Goal: Information Seeking & Learning: Learn about a topic

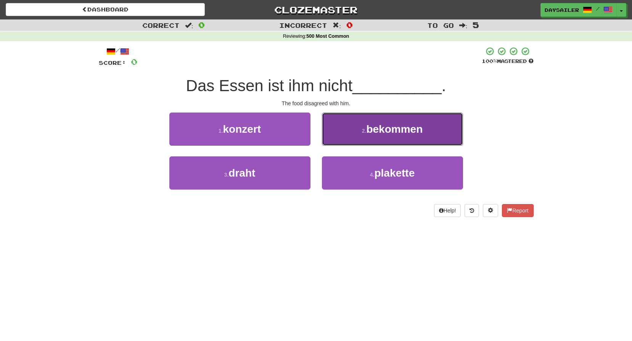
click at [407, 128] on span "bekommen" at bounding box center [394, 129] width 56 height 12
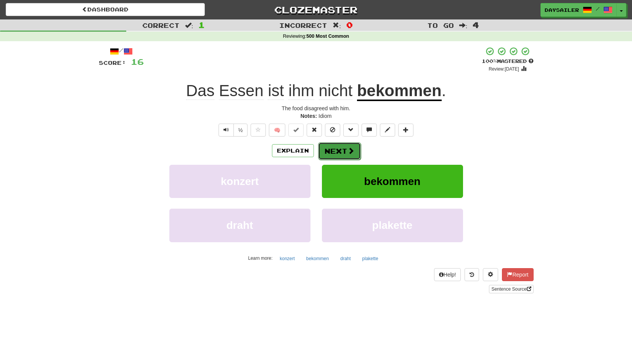
click at [330, 152] on button "Next" at bounding box center [339, 151] width 43 height 18
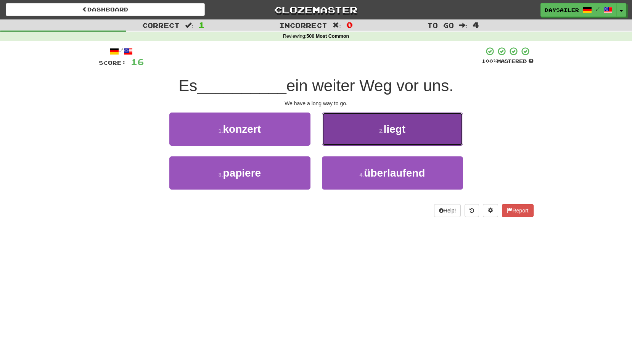
click at [379, 135] on button "2 . liegt" at bounding box center [392, 128] width 141 height 33
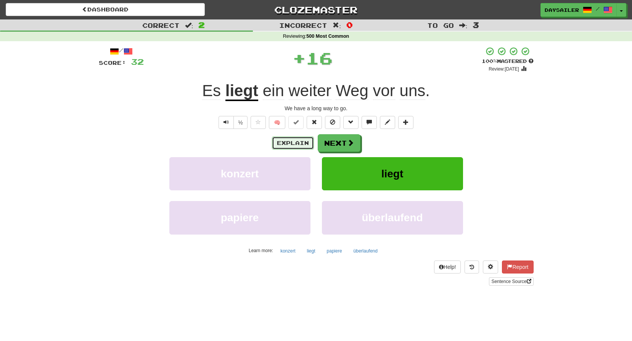
click at [303, 140] on button "Explain" at bounding box center [293, 142] width 42 height 13
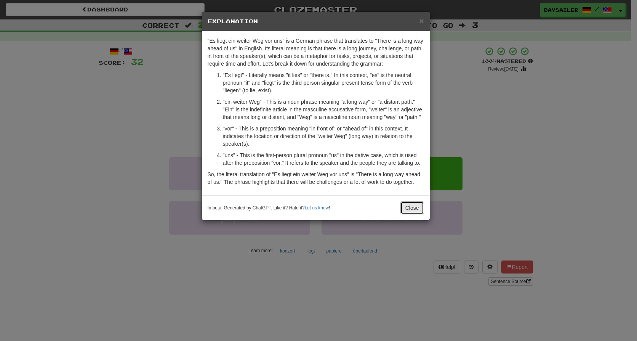
click at [417, 207] on button "Close" at bounding box center [413, 207] width 24 height 13
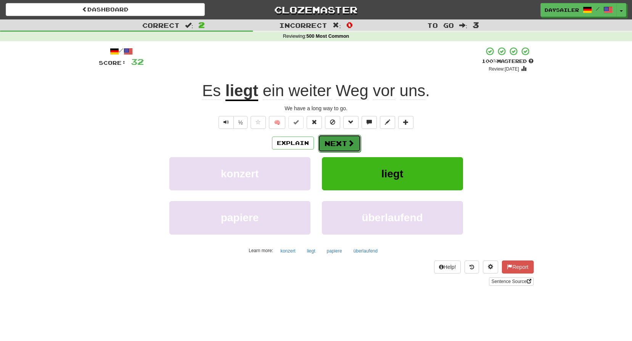
click at [331, 144] on button "Next" at bounding box center [339, 144] width 43 height 18
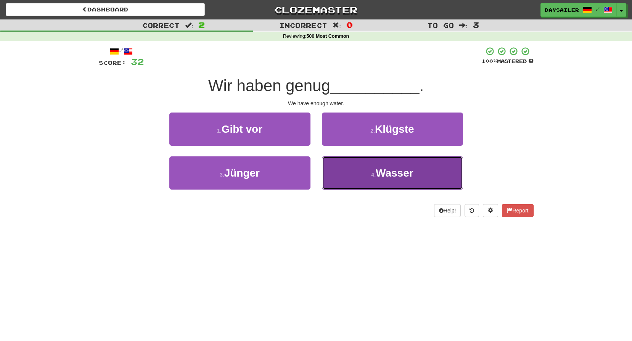
click at [367, 178] on button "4 . [PERSON_NAME]" at bounding box center [392, 172] width 141 height 33
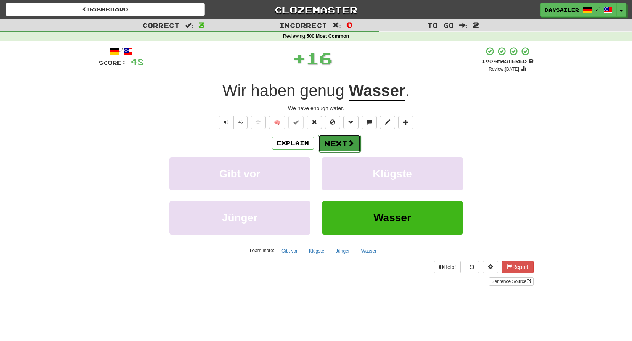
click at [328, 145] on button "Next" at bounding box center [339, 144] width 43 height 18
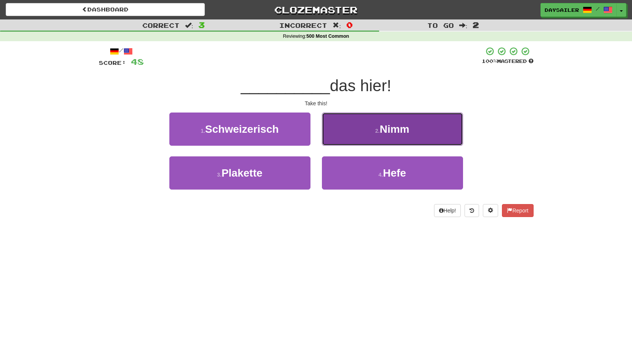
click at [369, 125] on button "2 . Nimm" at bounding box center [392, 128] width 141 height 33
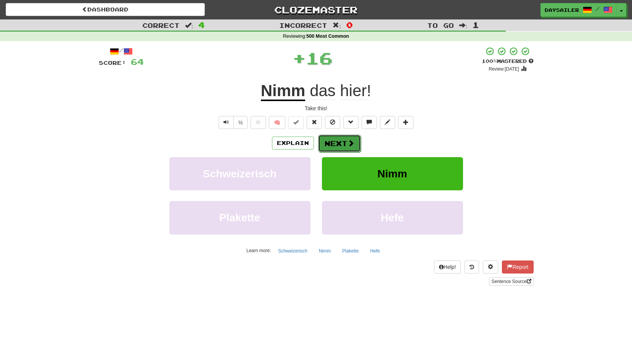
click at [337, 143] on button "Next" at bounding box center [339, 144] width 43 height 18
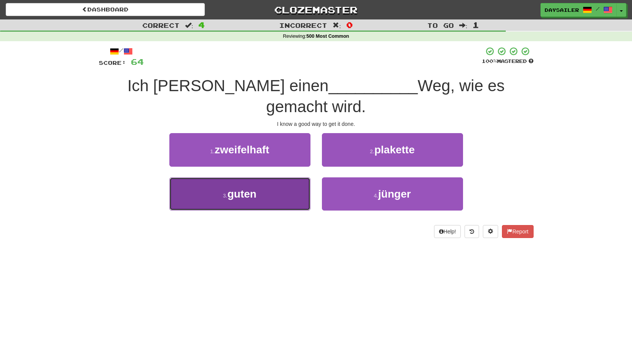
click at [280, 177] on button "3 . guten" at bounding box center [239, 193] width 141 height 33
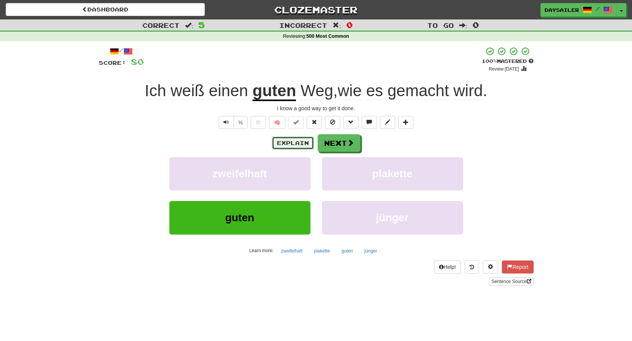
click at [284, 142] on button "Explain" at bounding box center [293, 142] width 42 height 13
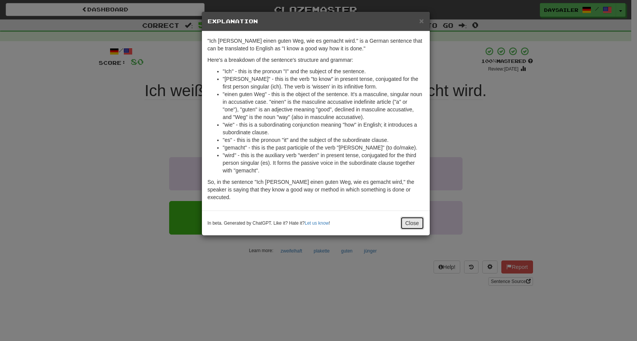
click at [409, 218] on button "Close" at bounding box center [413, 223] width 24 height 13
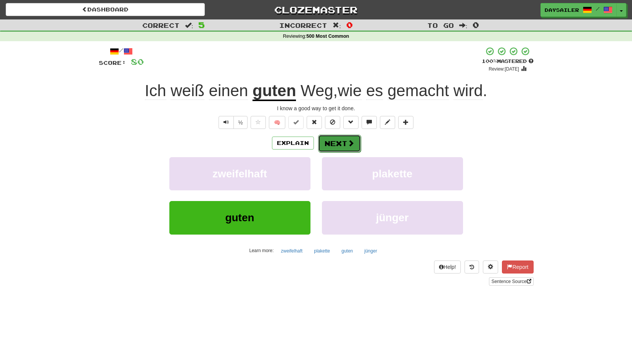
click at [348, 140] on span at bounding box center [350, 143] width 7 height 7
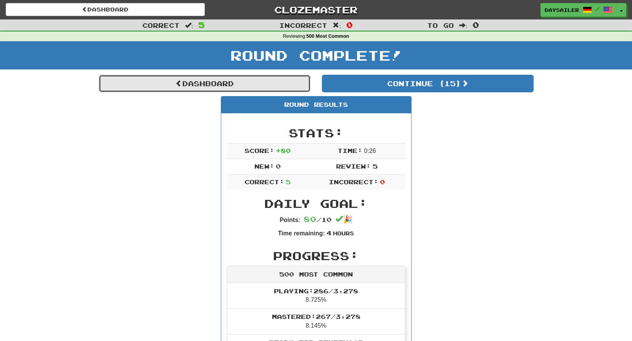
click at [226, 79] on link "Dashboard" at bounding box center [205, 84] width 212 height 18
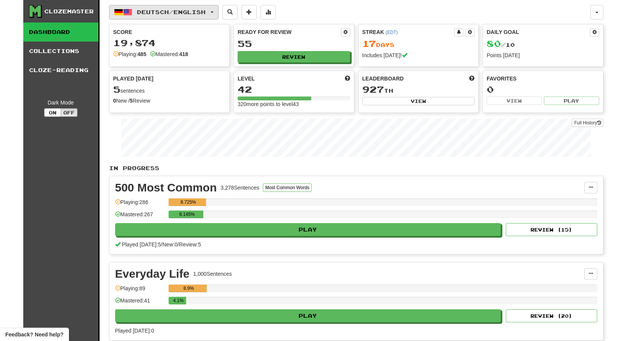
click at [187, 8] on button "Deutsch / English" at bounding box center [163, 12] width 109 height 14
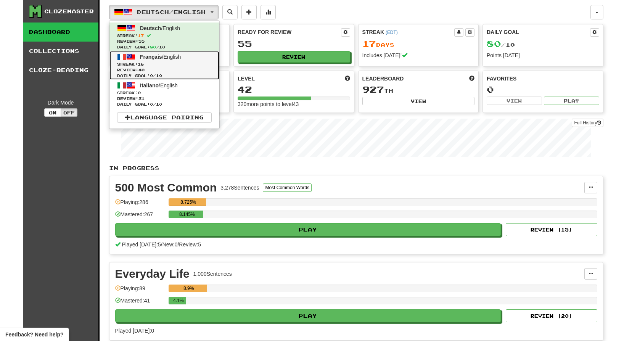
click at [164, 57] on span "Français / English" at bounding box center [160, 57] width 41 height 6
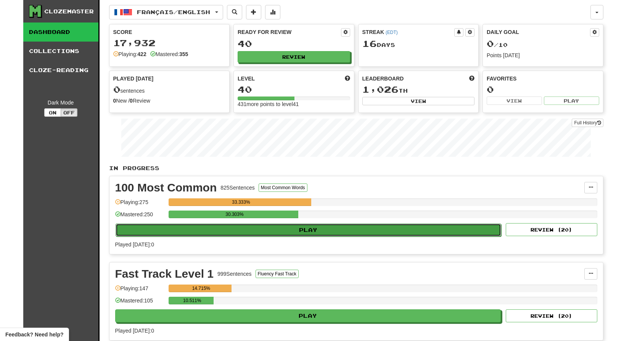
click at [319, 228] on button "Play" at bounding box center [309, 229] width 386 height 13
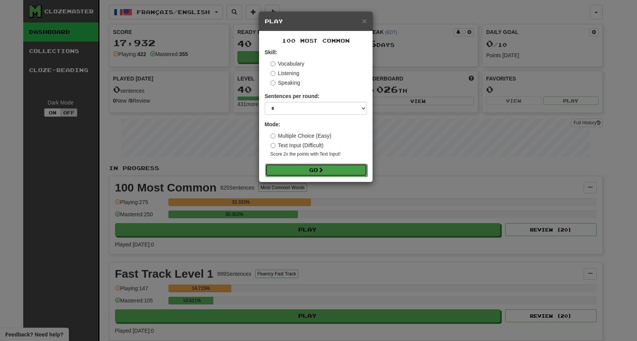
click at [313, 167] on button "Go" at bounding box center [316, 170] width 102 height 13
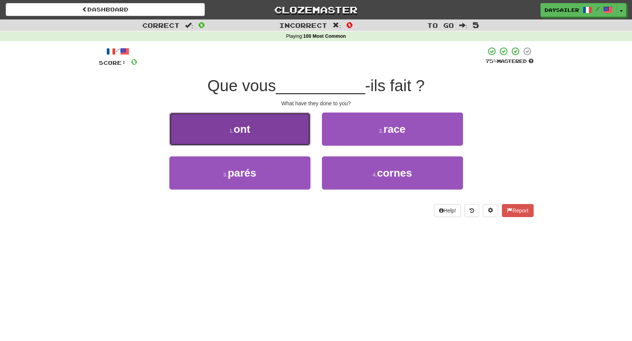
click at [269, 121] on button "1 . ont" at bounding box center [239, 128] width 141 height 33
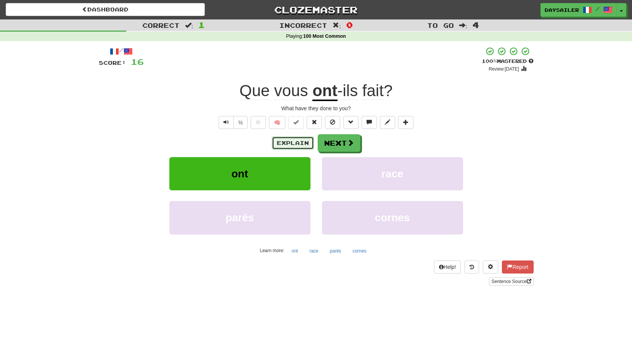
click at [305, 142] on button "Explain" at bounding box center [293, 142] width 42 height 13
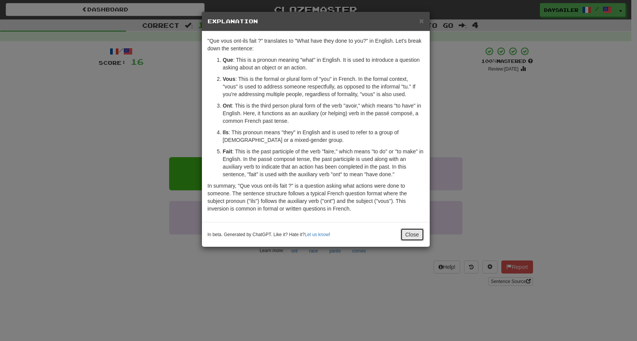
click at [409, 233] on button "Close" at bounding box center [413, 234] width 24 height 13
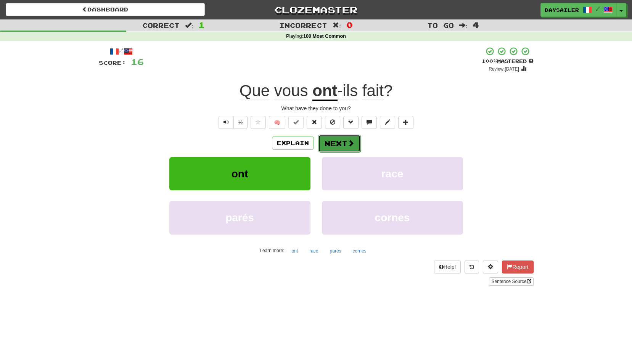
click at [342, 148] on button "Next" at bounding box center [339, 144] width 43 height 18
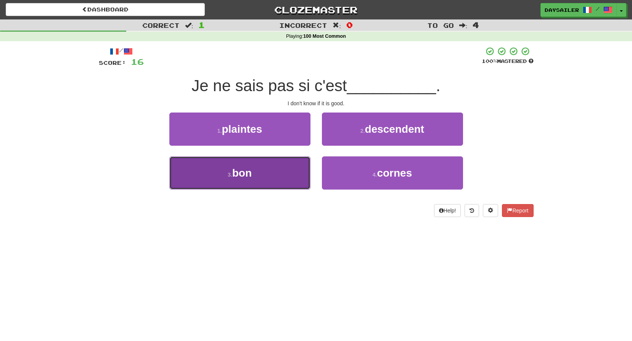
click at [254, 165] on button "3 . bon" at bounding box center [239, 172] width 141 height 33
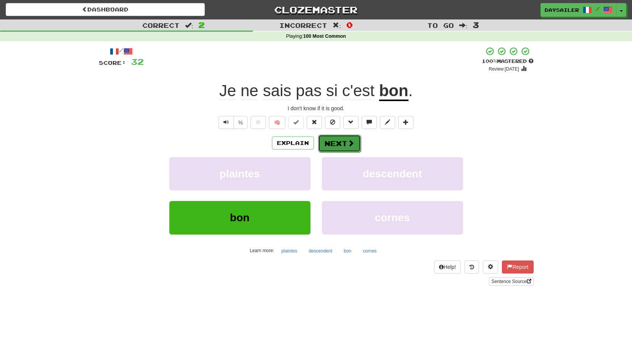
click at [337, 143] on button "Next" at bounding box center [339, 144] width 43 height 18
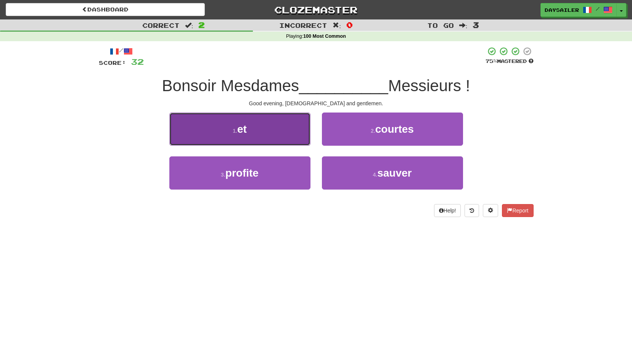
click at [234, 142] on button "1 . et" at bounding box center [239, 128] width 141 height 33
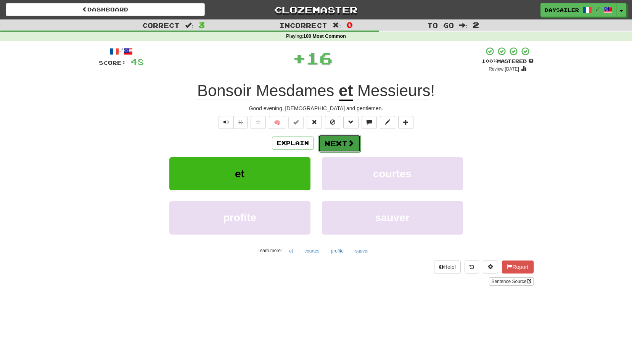
click at [322, 145] on button "Next" at bounding box center [339, 144] width 43 height 18
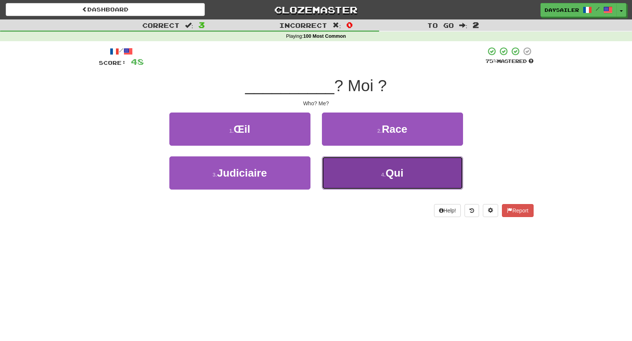
click at [345, 166] on button "4 . Qui" at bounding box center [392, 172] width 141 height 33
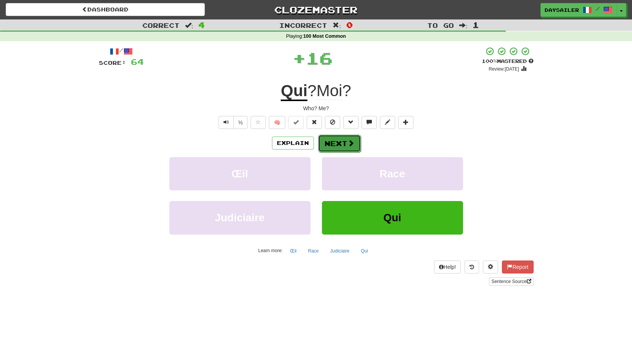
click at [328, 141] on button "Next" at bounding box center [339, 144] width 43 height 18
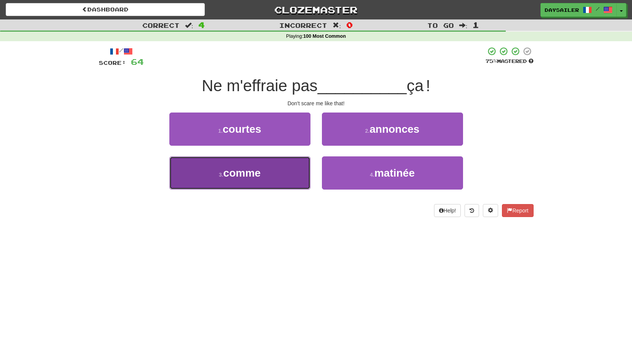
click at [286, 170] on button "3 . comme" at bounding box center [239, 172] width 141 height 33
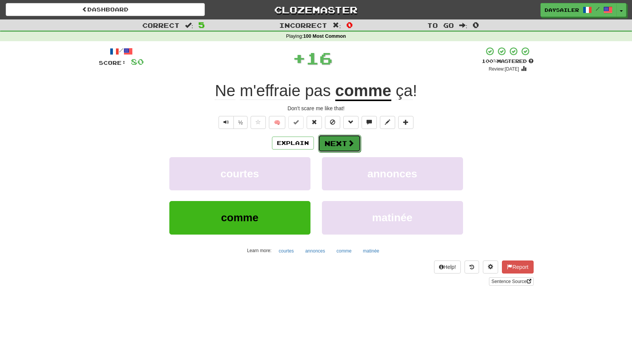
click at [345, 148] on button "Next" at bounding box center [339, 144] width 43 height 18
